Goal: Task Accomplishment & Management: Manage account settings

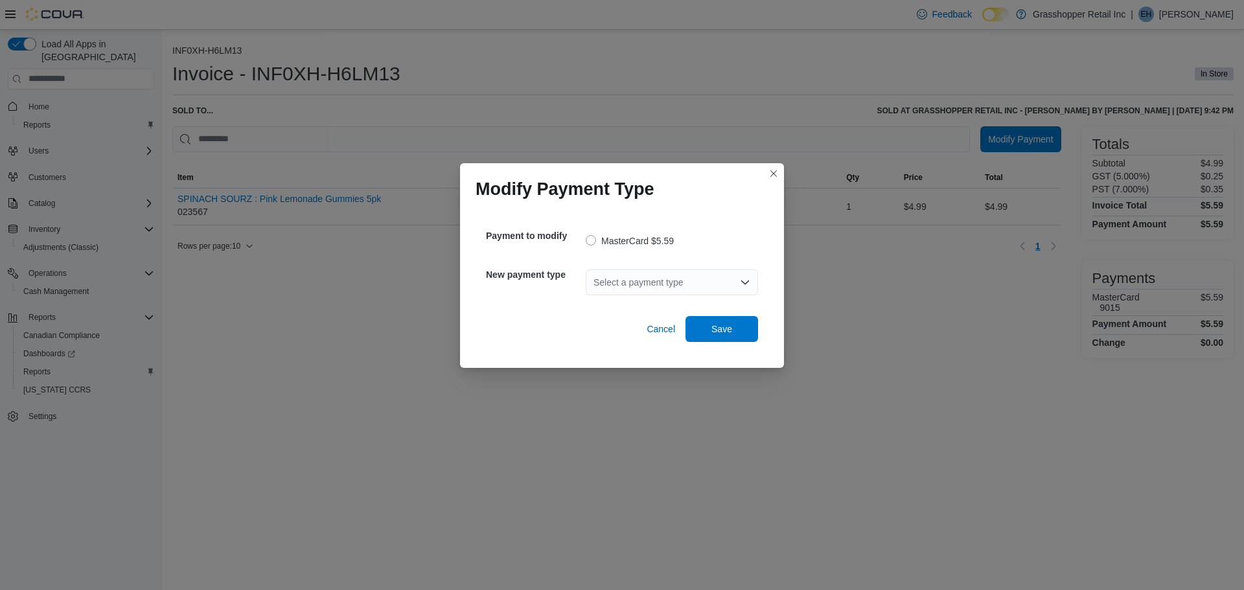
click at [679, 282] on div "Select a payment type" at bounding box center [672, 282] width 172 height 26
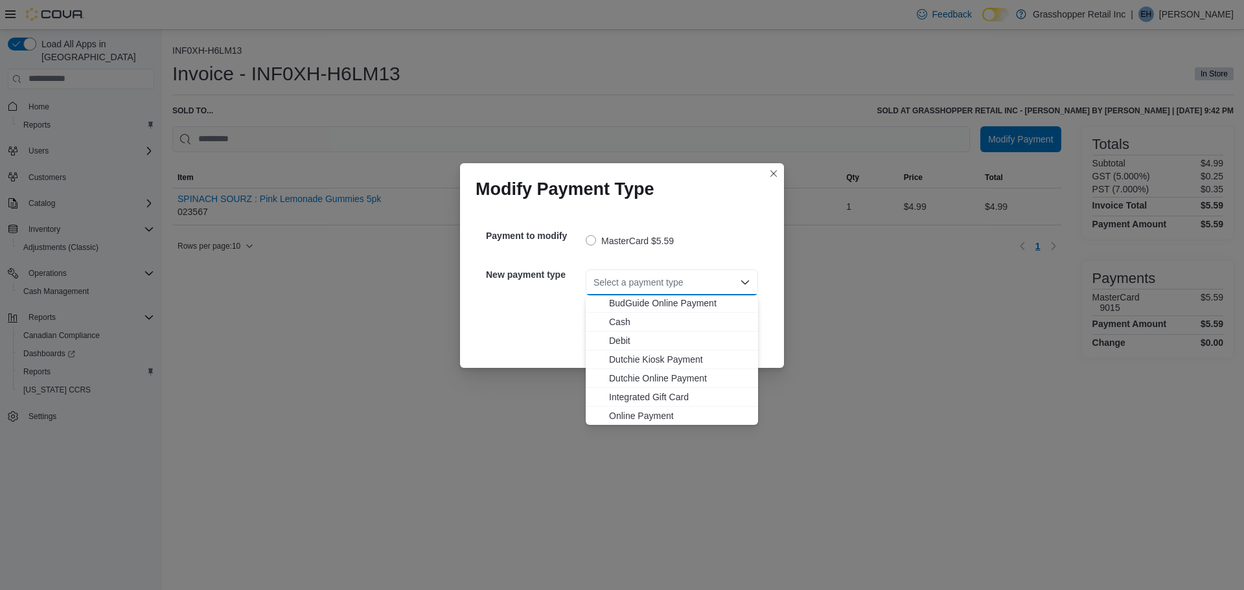
scroll to position [77, 0]
click at [621, 413] on span "Visa" at bounding box center [679, 415] width 141 height 13
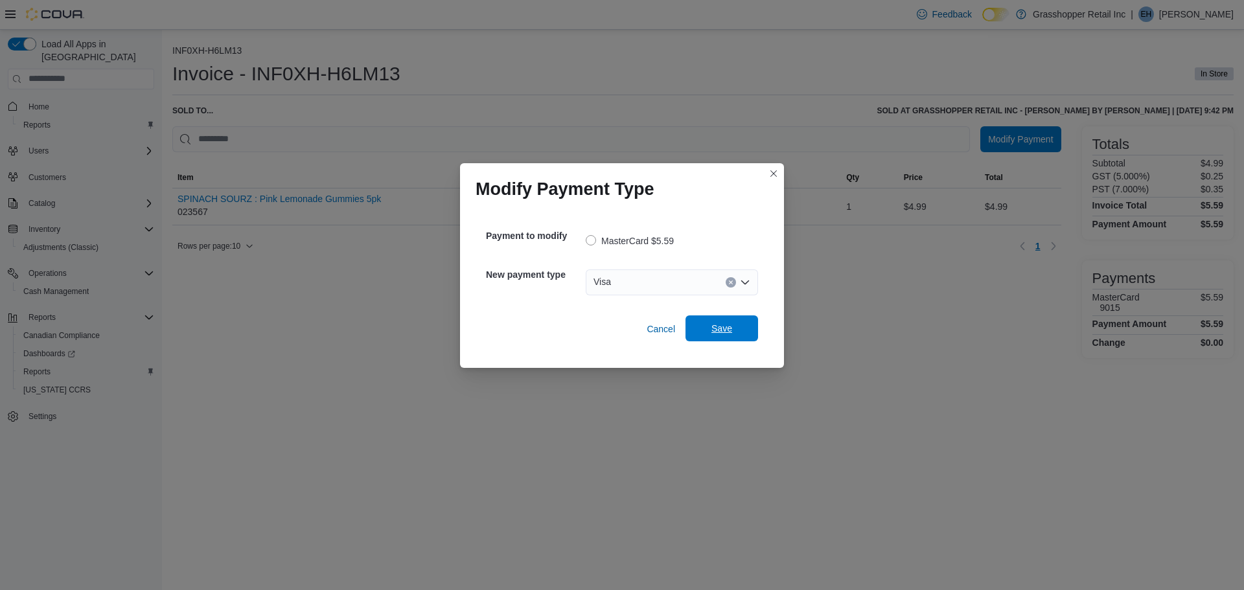
click at [722, 326] on span "Save" at bounding box center [721, 328] width 21 height 13
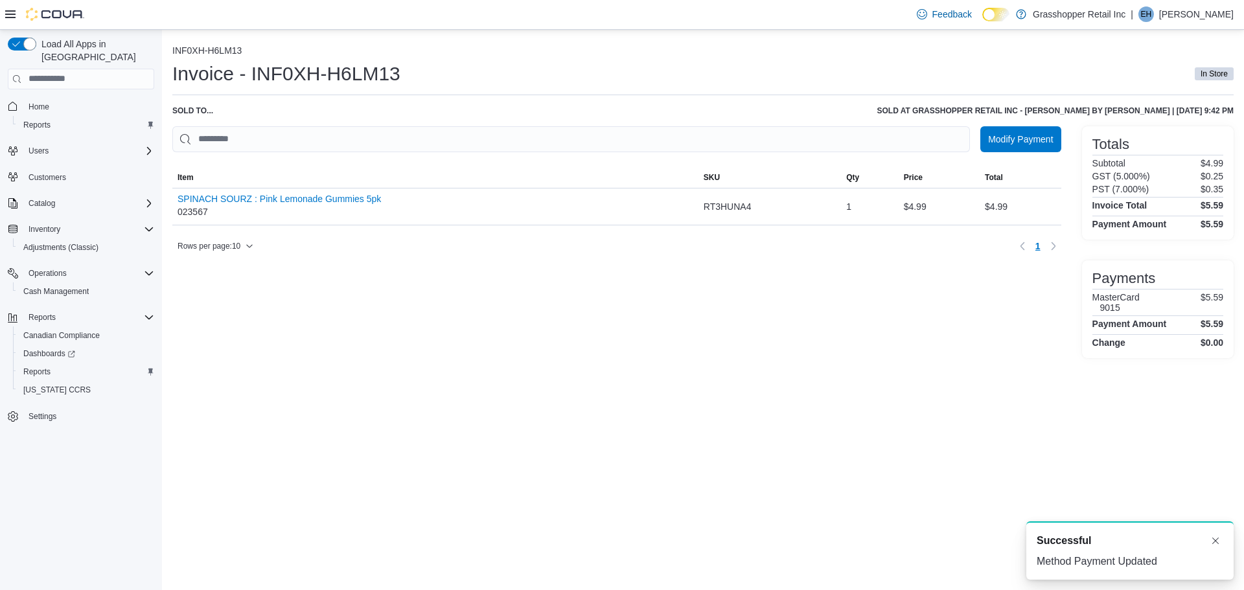
scroll to position [0, 0]
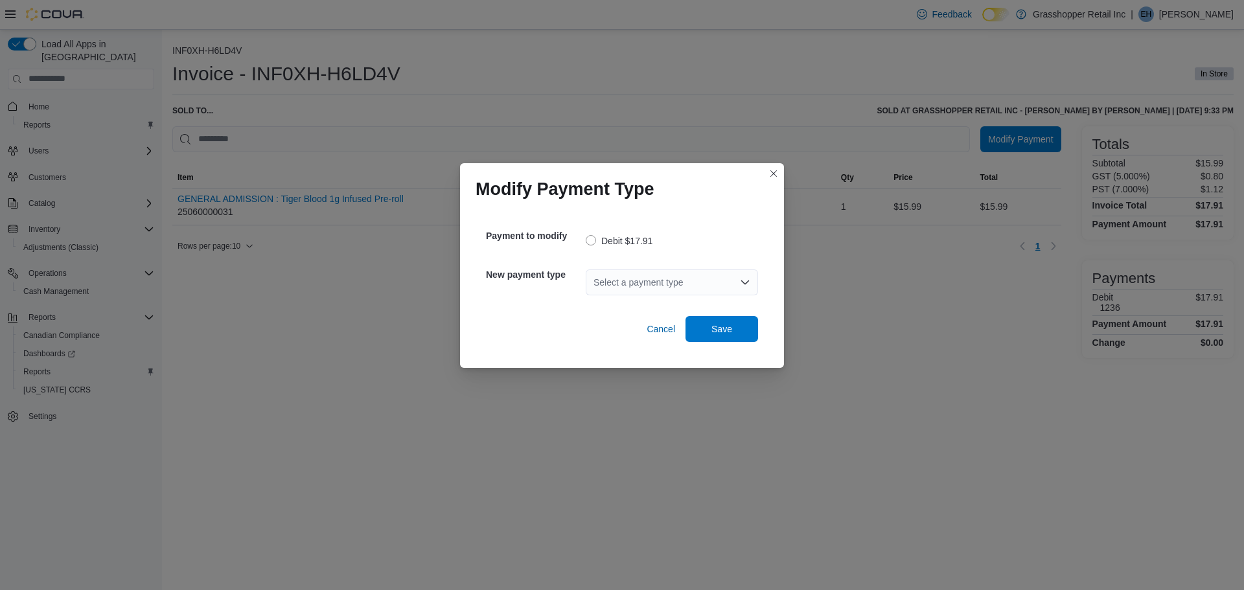
click at [650, 283] on div "Select a payment type" at bounding box center [672, 282] width 172 height 26
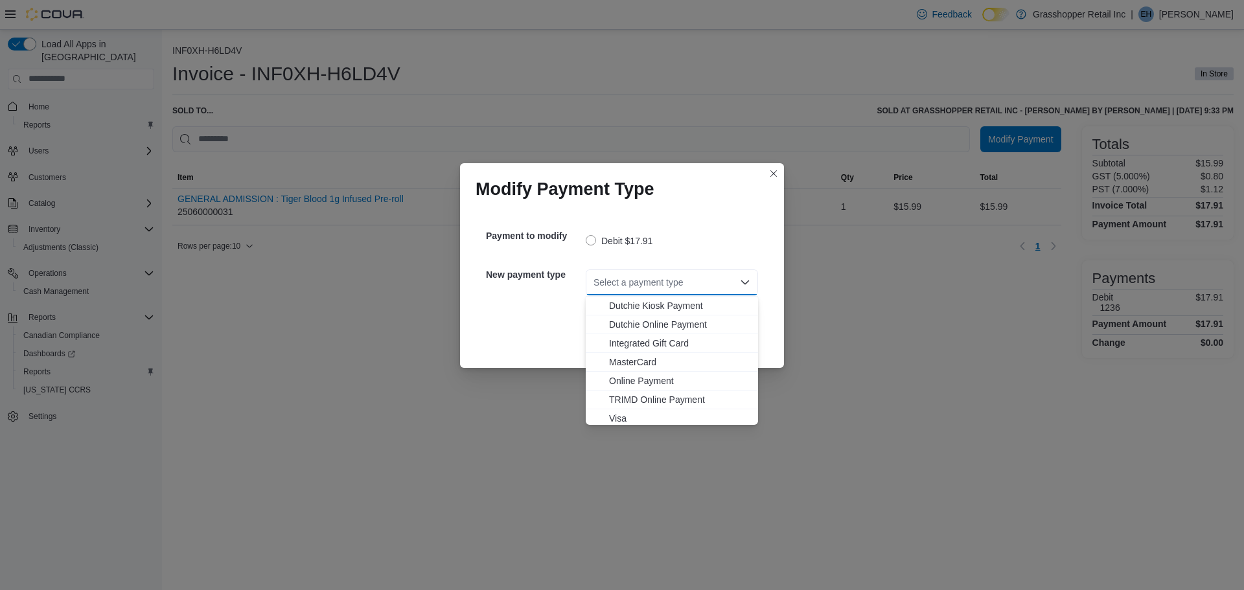
scroll to position [77, 0]
click at [618, 358] on span "MasterCard" at bounding box center [679, 358] width 141 height 13
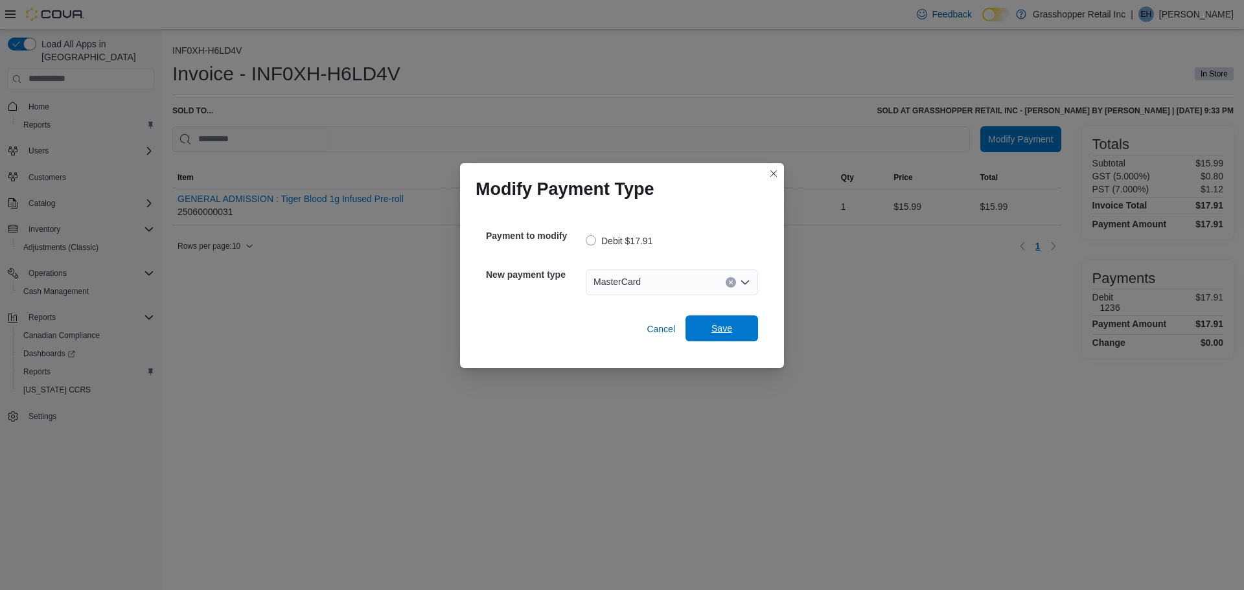
click at [725, 323] on span "Save" at bounding box center [721, 328] width 21 height 13
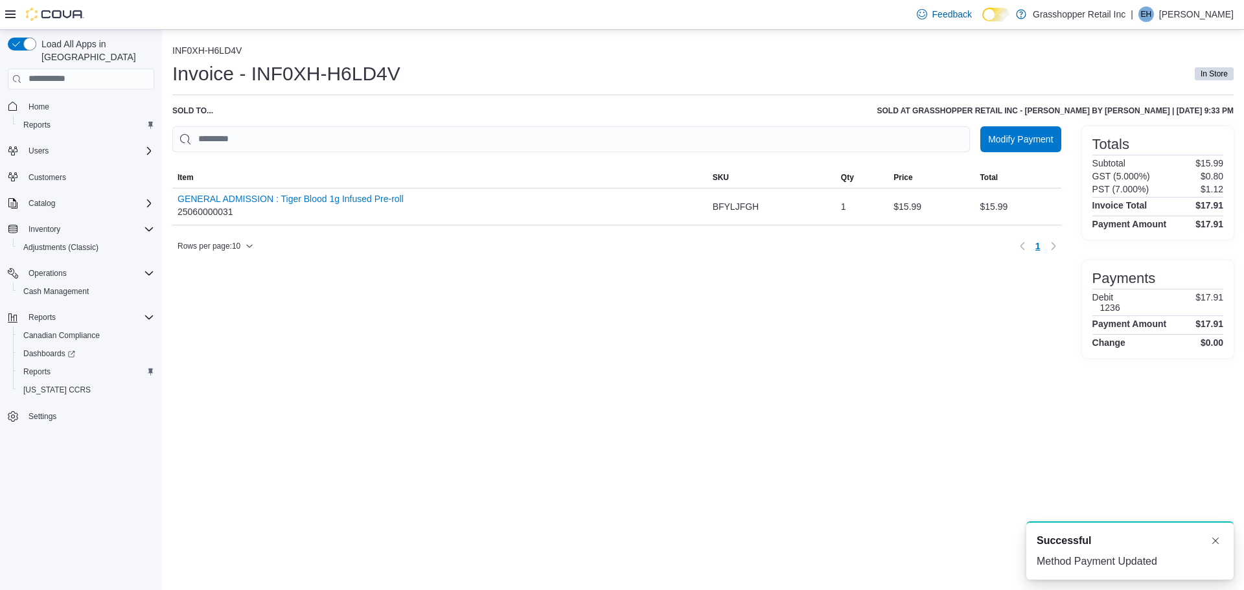
scroll to position [0, 0]
